Goal: Navigation & Orientation: Find specific page/section

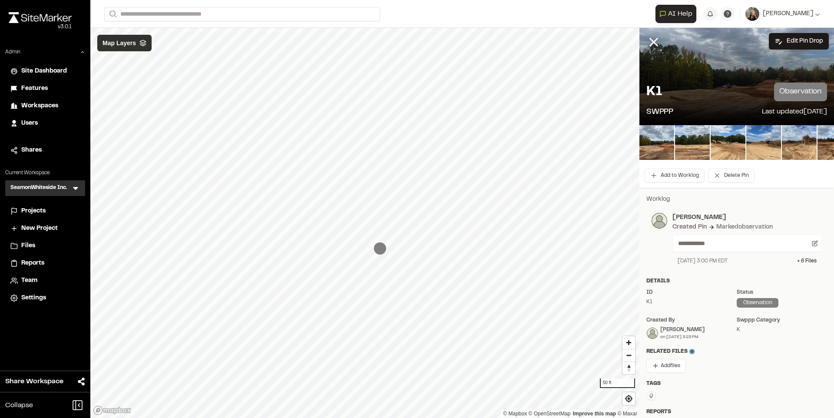
click at [131, 45] on span "Map Layers" at bounding box center [119, 43] width 33 height 10
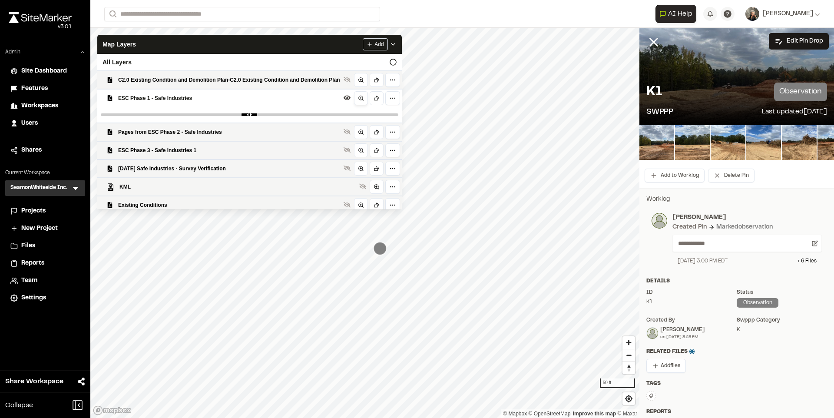
click at [356, 96] on link at bounding box center [361, 98] width 14 height 14
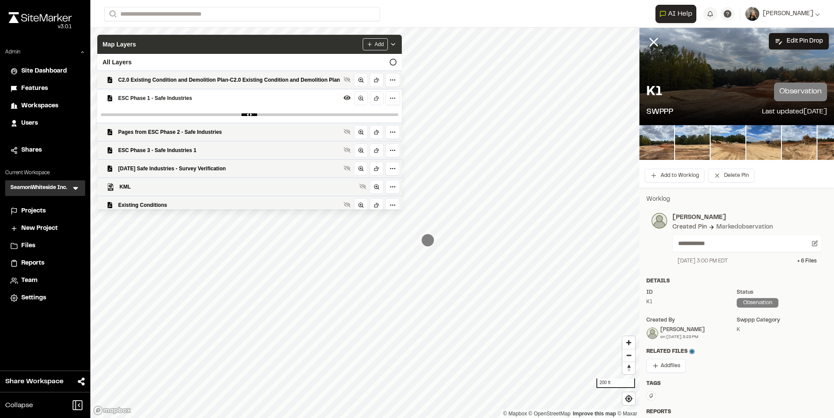
click at [236, 42] on div "Map Layers Add" at bounding box center [249, 44] width 305 height 19
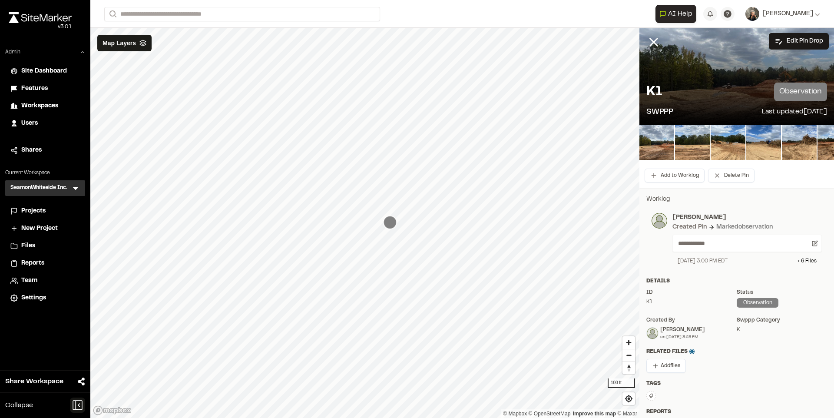
click at [75, 402] on icon at bounding box center [77, 405] width 15 height 15
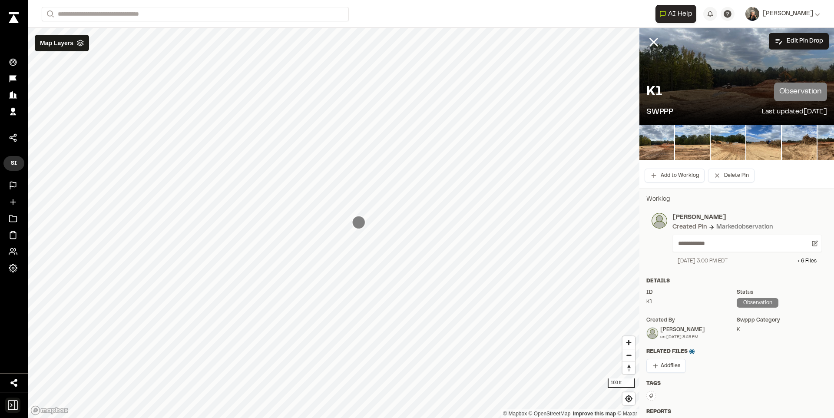
click at [13, 406] on icon at bounding box center [12, 405] width 15 height 15
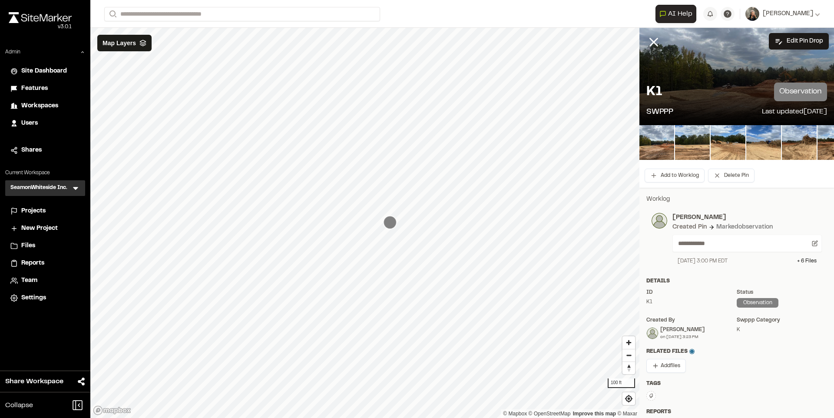
click at [33, 210] on span "Projects" at bounding box center [33, 211] width 24 height 10
